Goal: Information Seeking & Learning: Learn about a topic

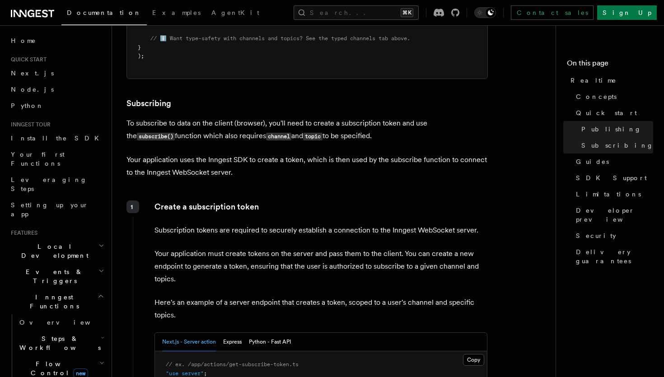
scroll to position [19, 0]
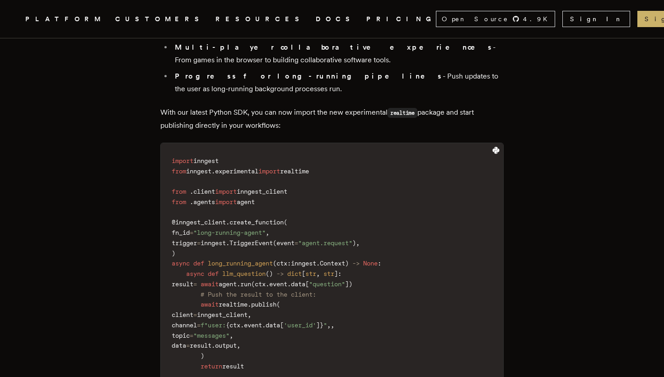
scroll to position [764, 0]
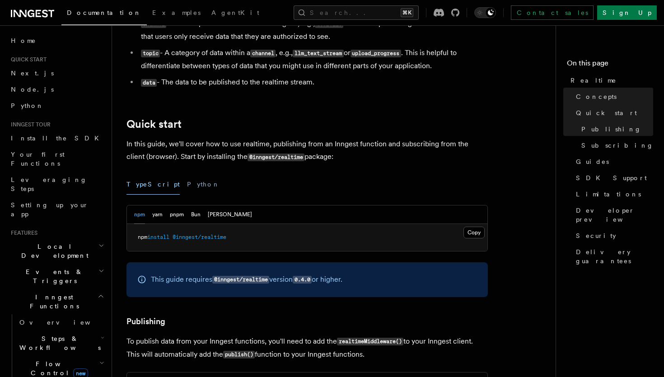
scroll to position [321, 0]
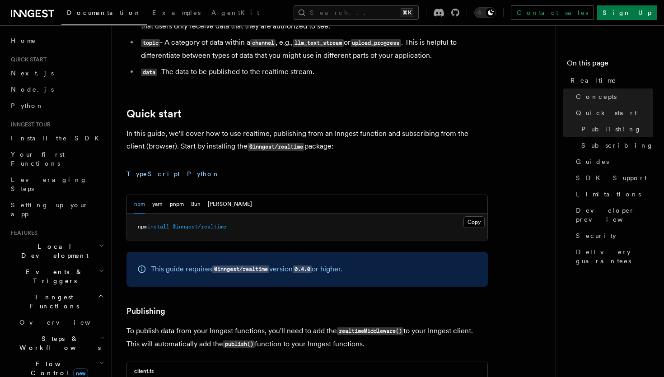
click at [187, 181] on button "Python" at bounding box center [203, 174] width 33 height 20
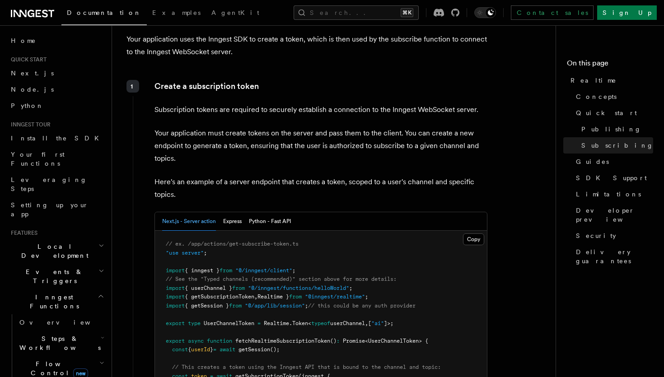
scroll to position [941, 0]
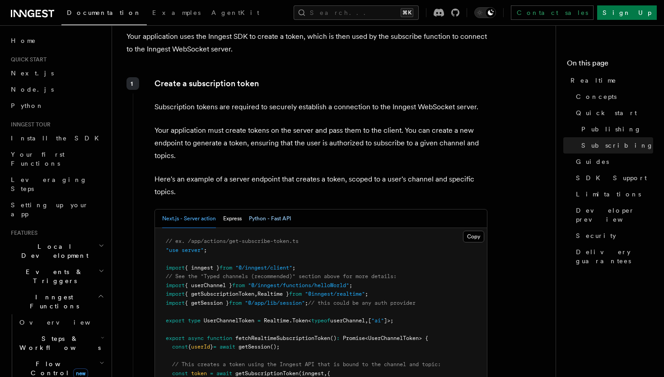
click at [263, 220] on button "Python - Fast API" at bounding box center [270, 219] width 42 height 19
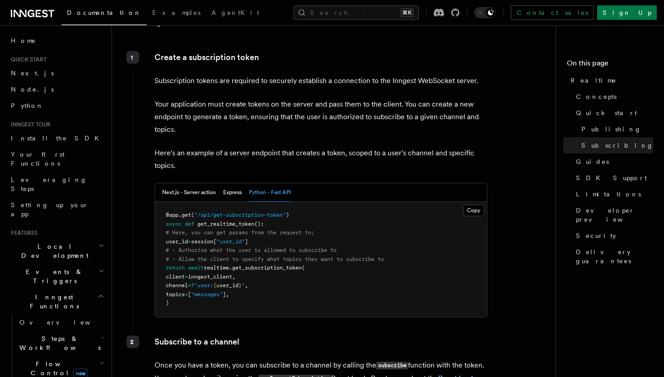
scroll to position [968, 0]
